Goal: Task Accomplishment & Management: Use online tool/utility

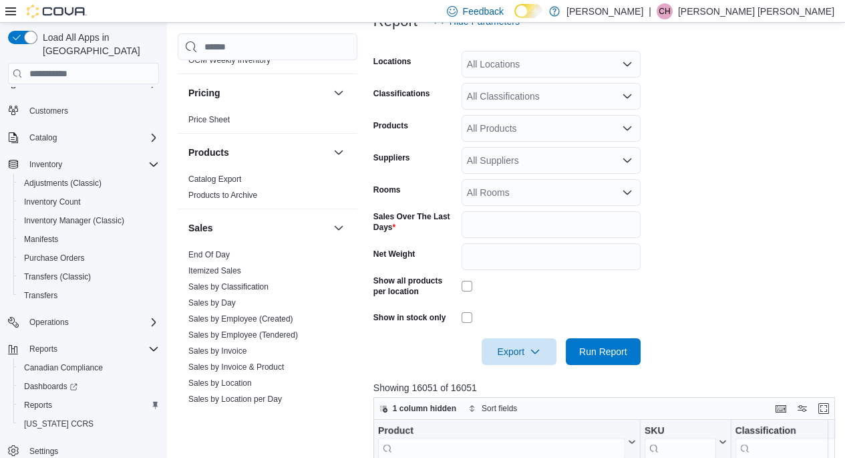
scroll to position [965, 0]
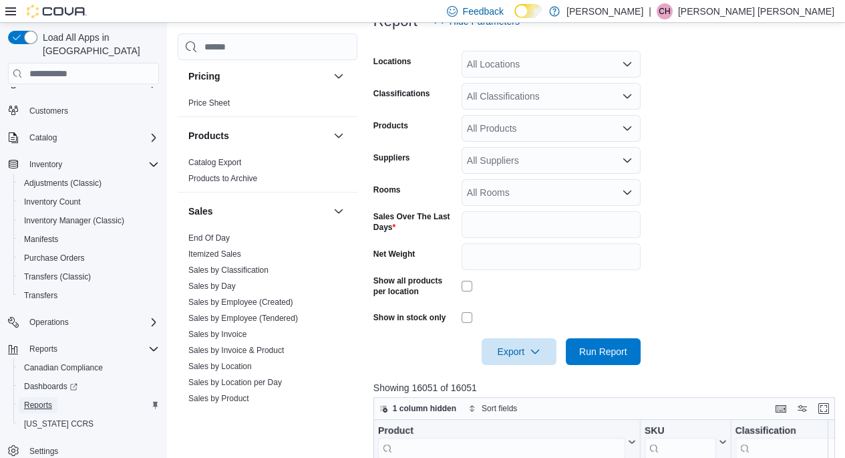
click at [34, 400] on span "Reports" at bounding box center [38, 405] width 28 height 11
click at [30, 400] on span "Reports" at bounding box center [38, 405] width 28 height 11
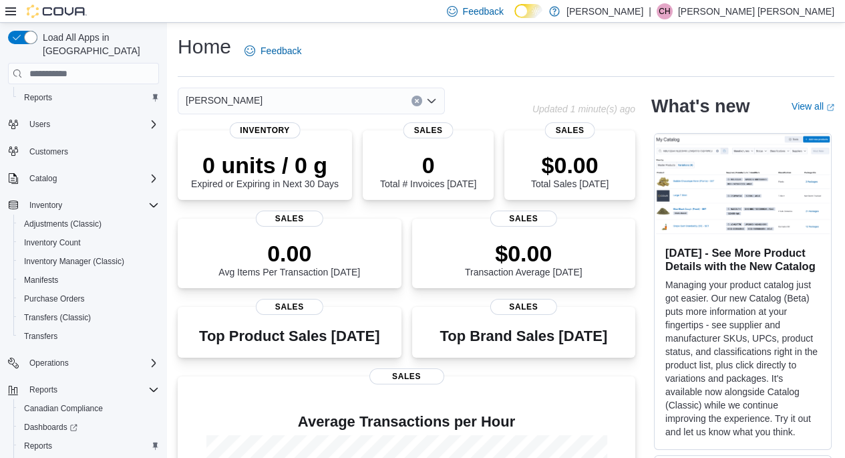
scroll to position [67, 0]
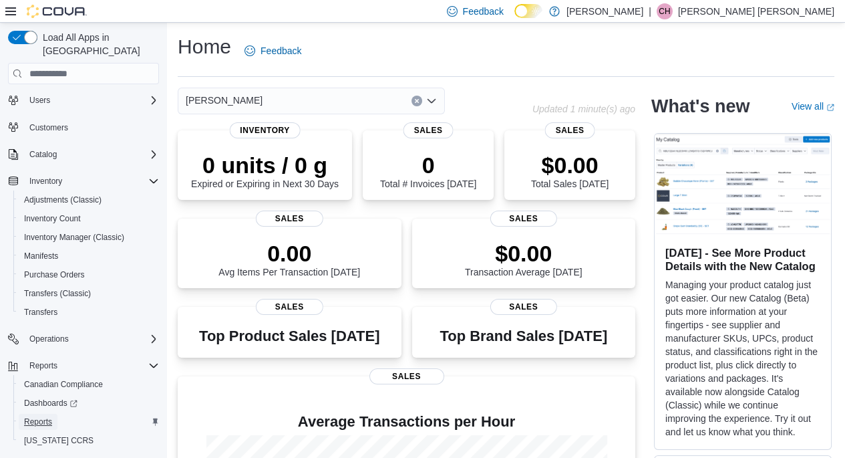
click at [43, 416] on span "Reports" at bounding box center [38, 421] width 28 height 11
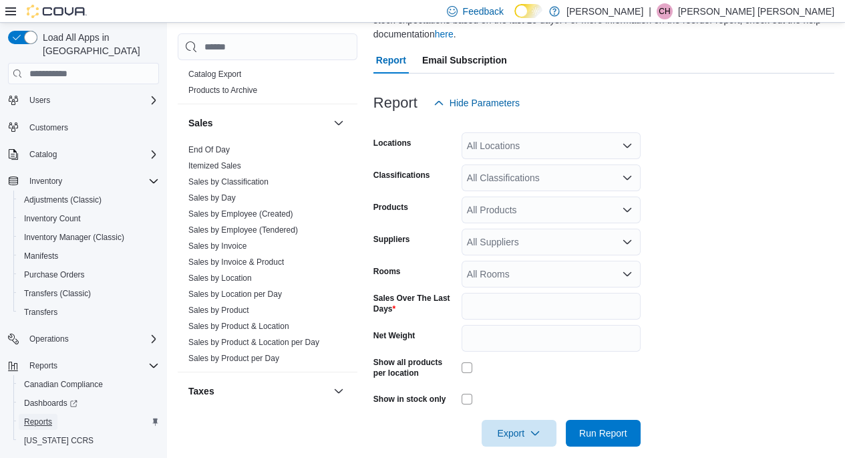
scroll to position [1069, 0]
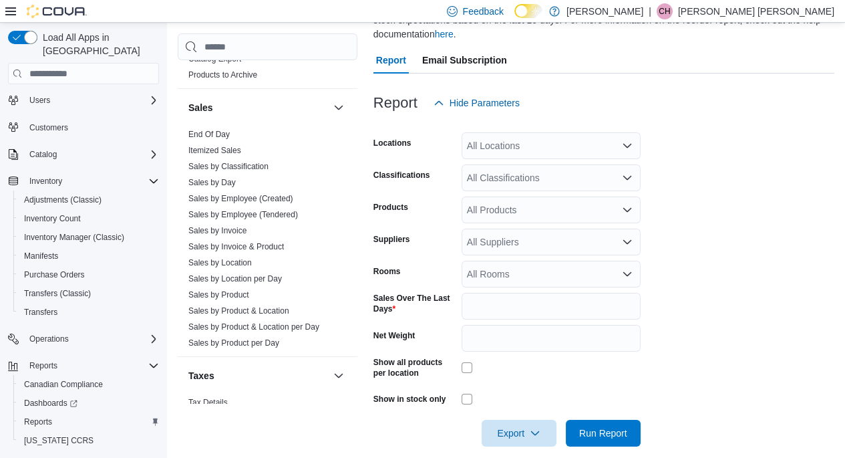
click at [226, 290] on link "Sales by Product" at bounding box center [218, 294] width 61 height 9
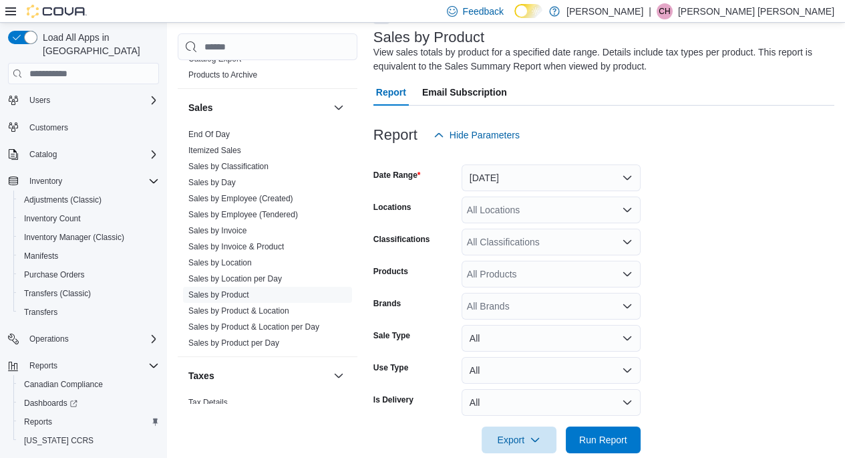
scroll to position [45, 0]
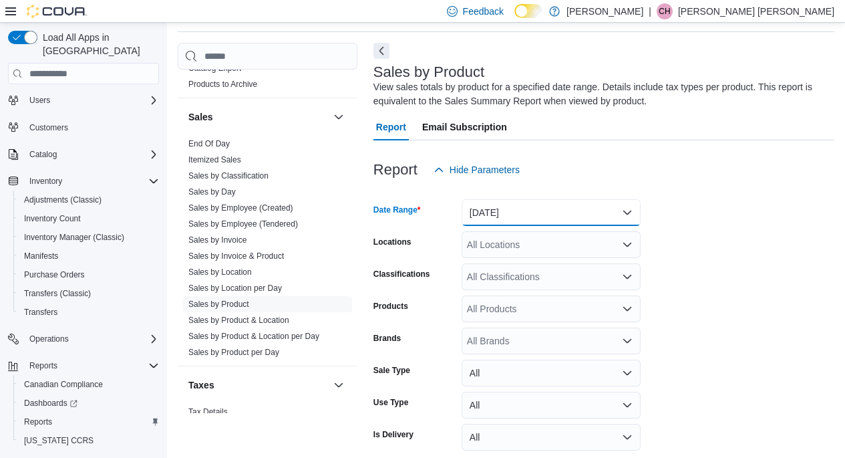
click at [551, 210] on button "Yesterday" at bounding box center [551, 212] width 179 height 27
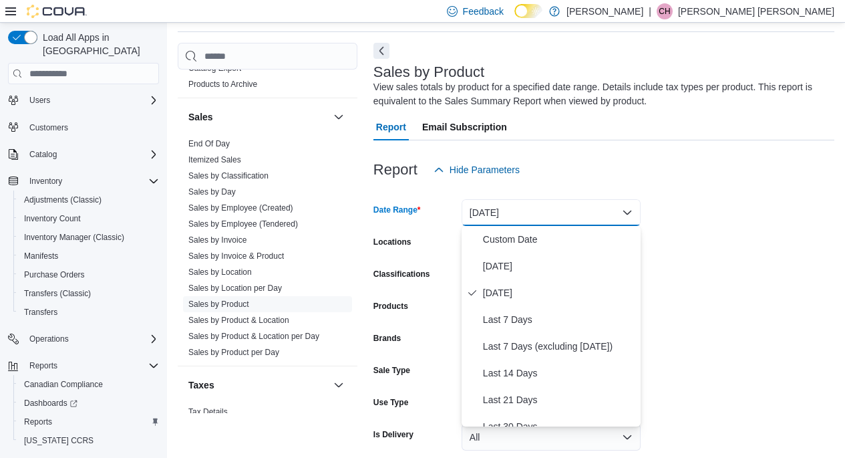
click at [667, 193] on div at bounding box center [603, 191] width 461 height 16
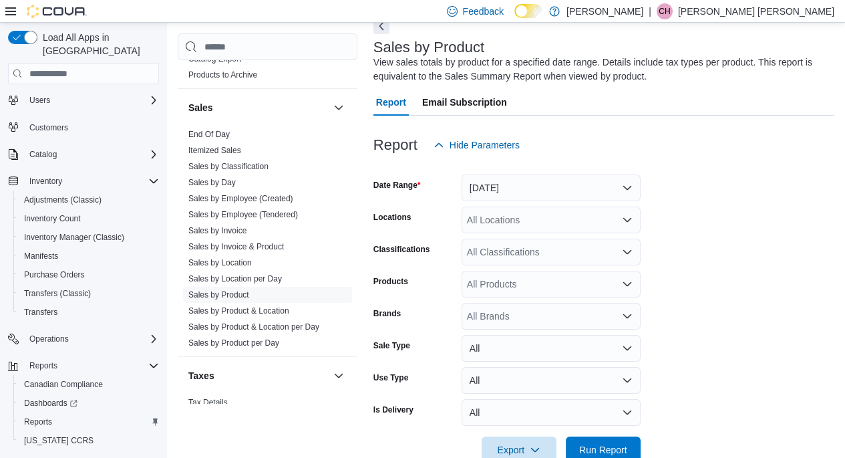
scroll to position [102, 0]
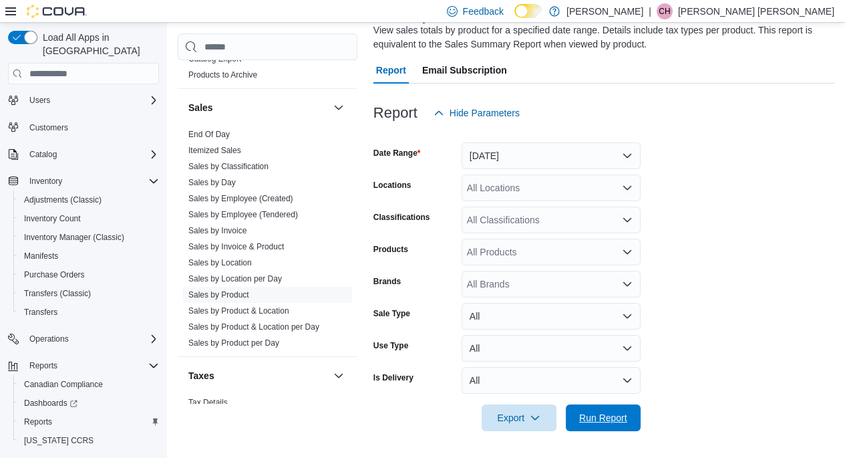
click at [591, 418] on span "Run Report" at bounding box center [603, 417] width 48 height 13
click at [516, 414] on span "Export" at bounding box center [519, 417] width 59 height 27
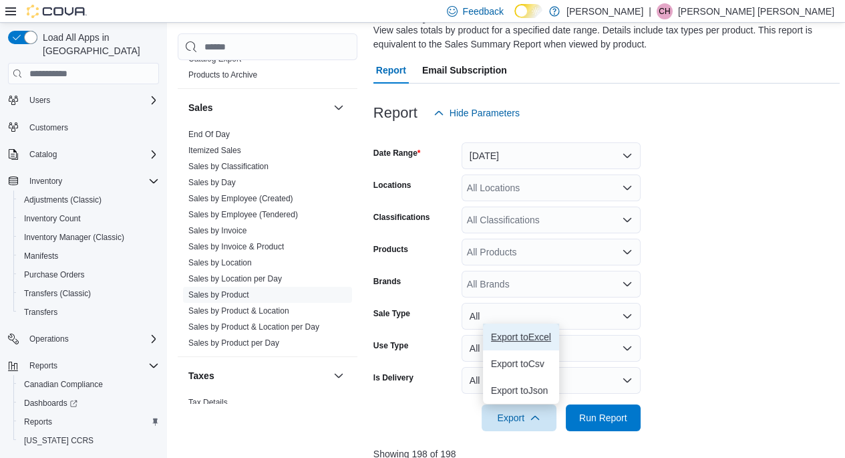
click at [522, 329] on button "Export to Excel" at bounding box center [521, 336] width 76 height 27
